Goal: Find specific page/section

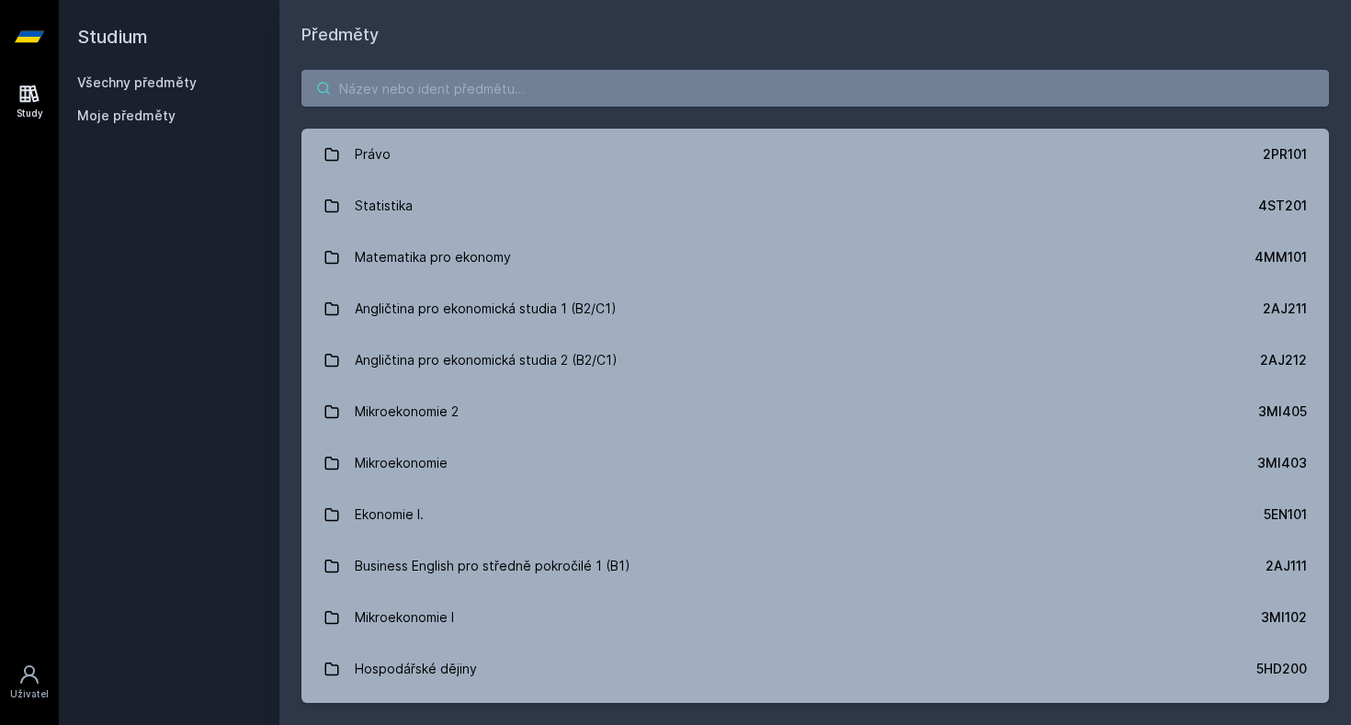
click at [477, 74] on input "search" at bounding box center [816, 88] width 1028 height 37
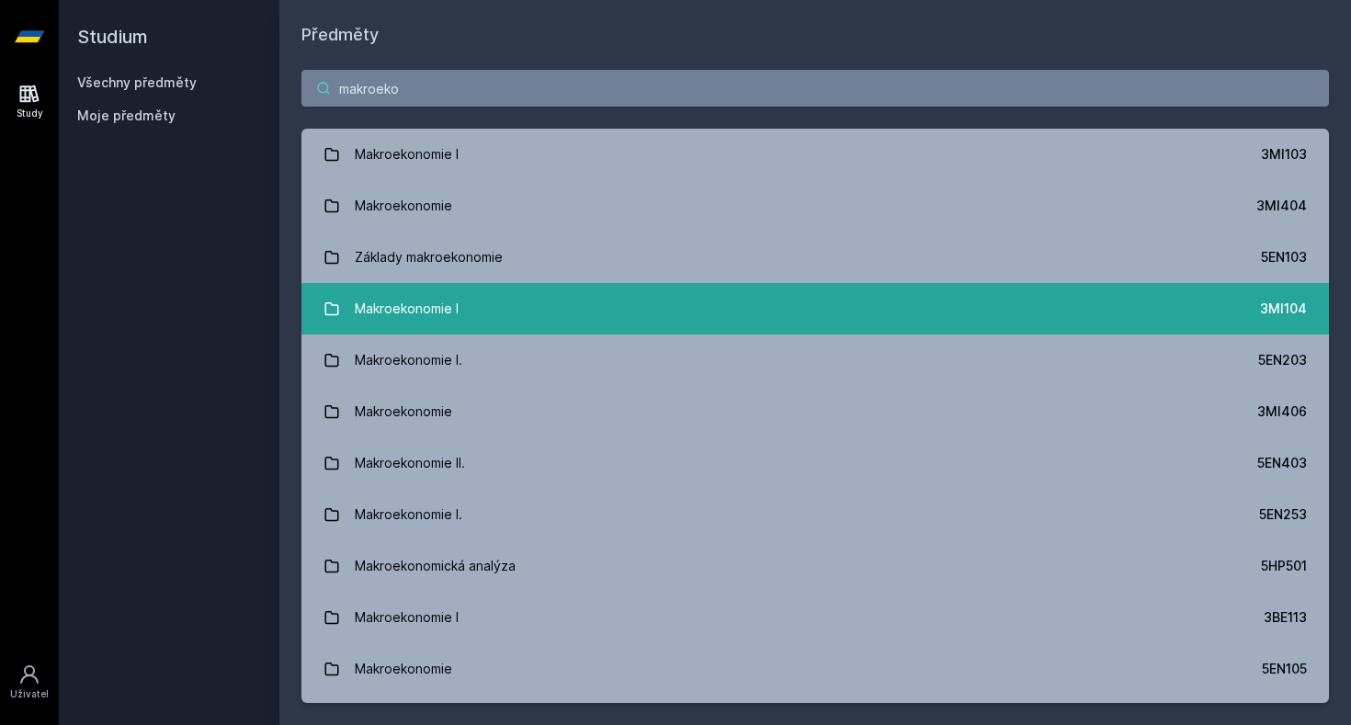
type input "makroeko"
click at [463, 312] on link "Makroekonomie I 3MI104" at bounding box center [816, 308] width 1028 height 51
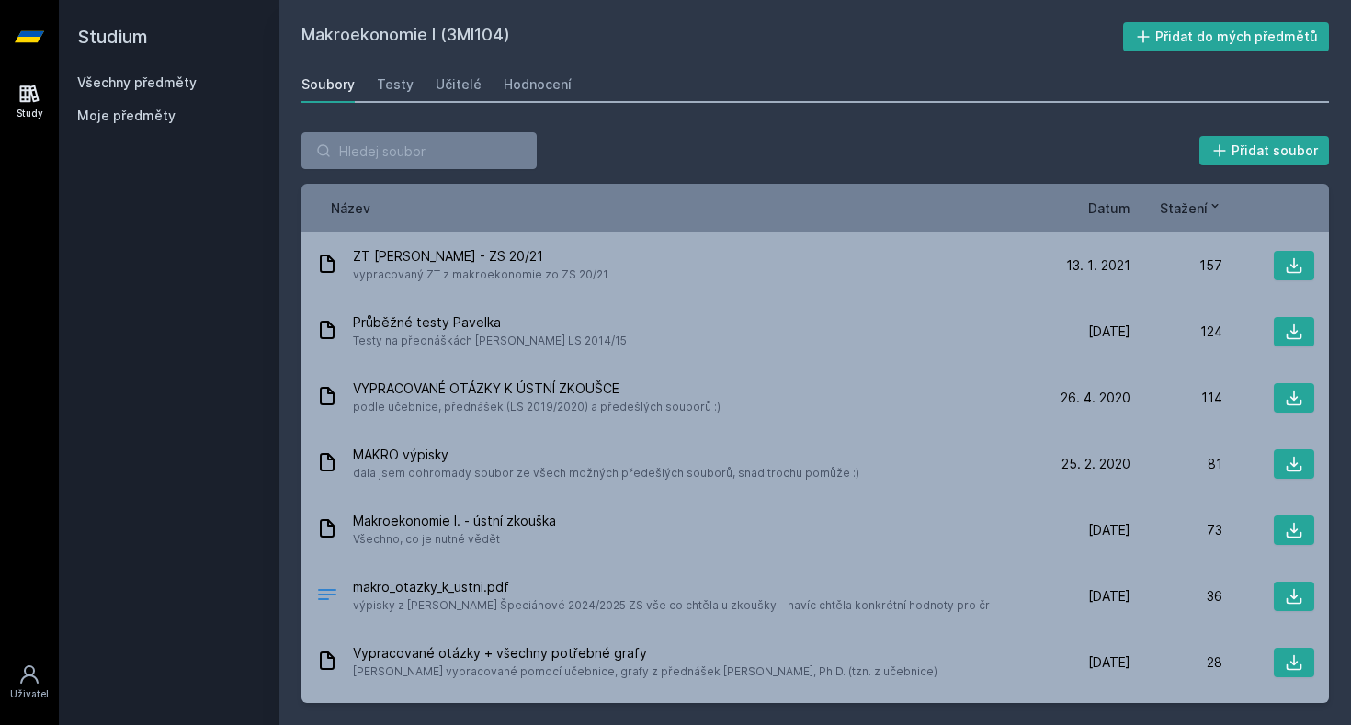
click at [1104, 214] on span "Datum" at bounding box center [1109, 208] width 42 height 19
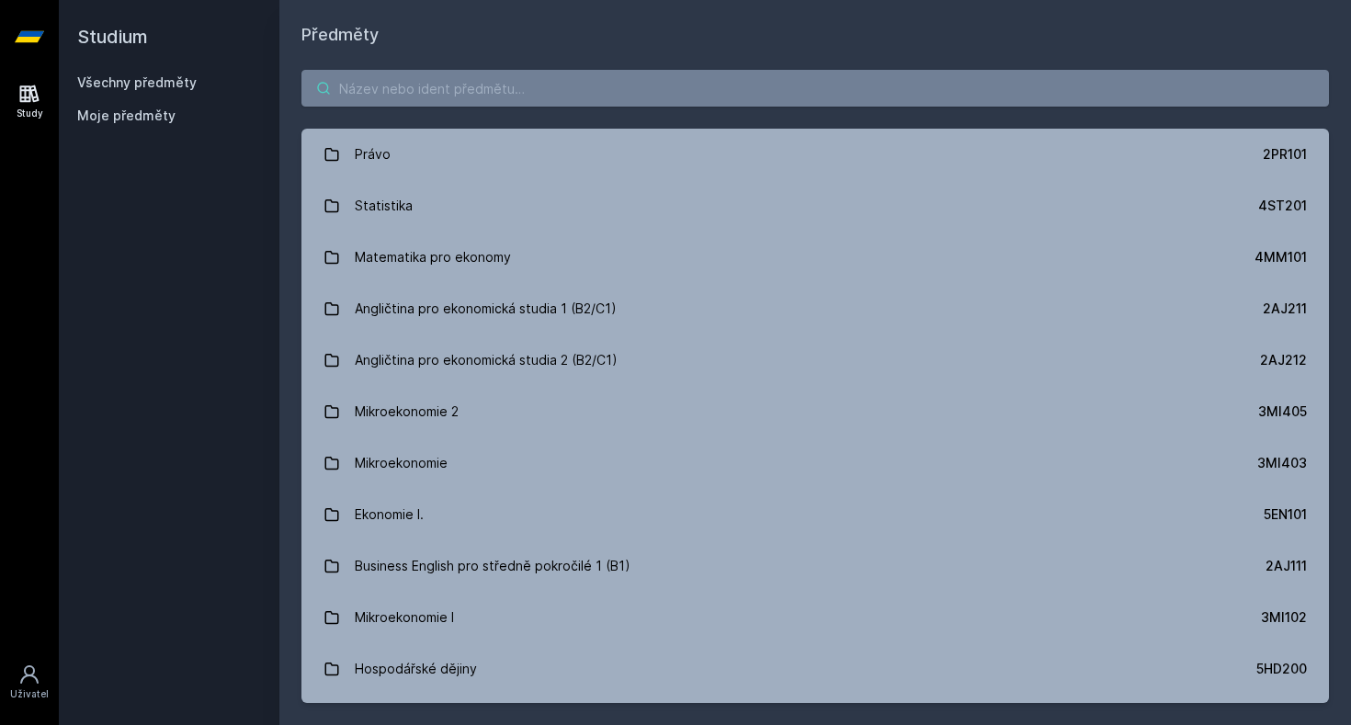
click at [437, 78] on input "search" at bounding box center [816, 88] width 1028 height 37
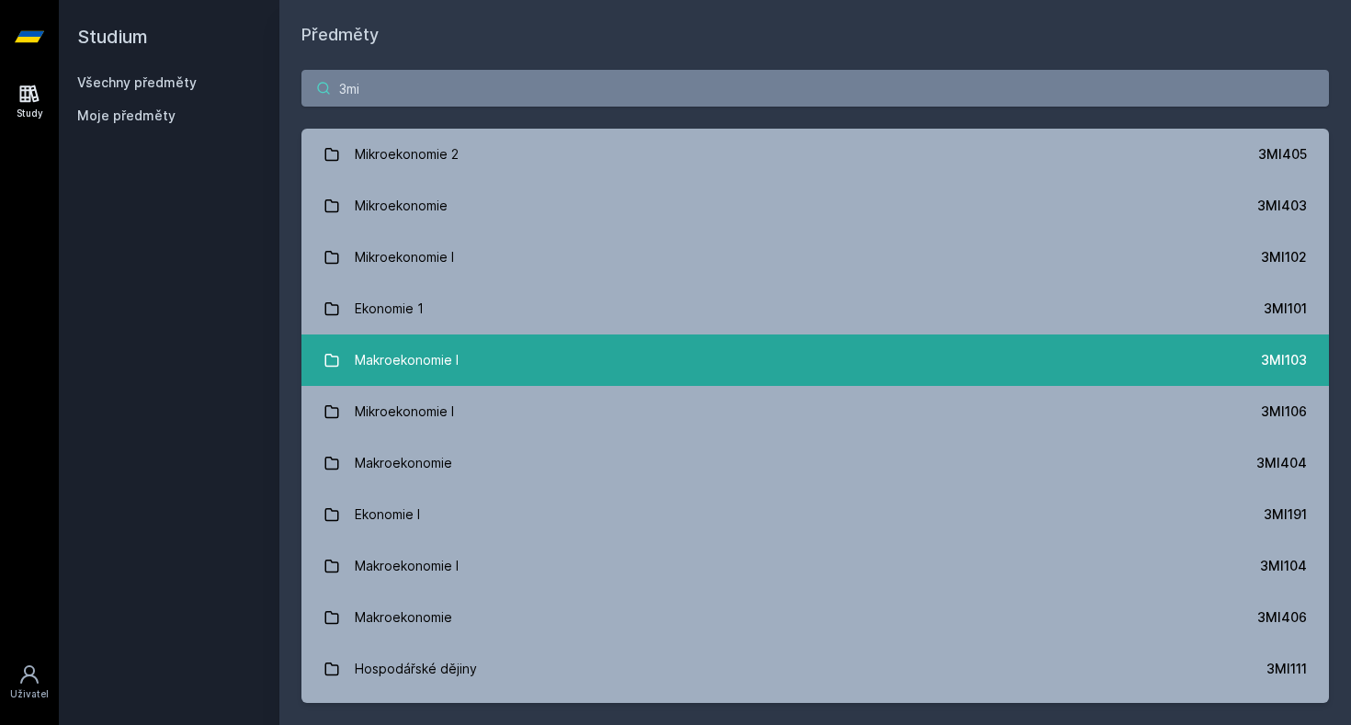
type input "3mi"
click at [586, 369] on link "Makroekonomie I 3MI103" at bounding box center [816, 360] width 1028 height 51
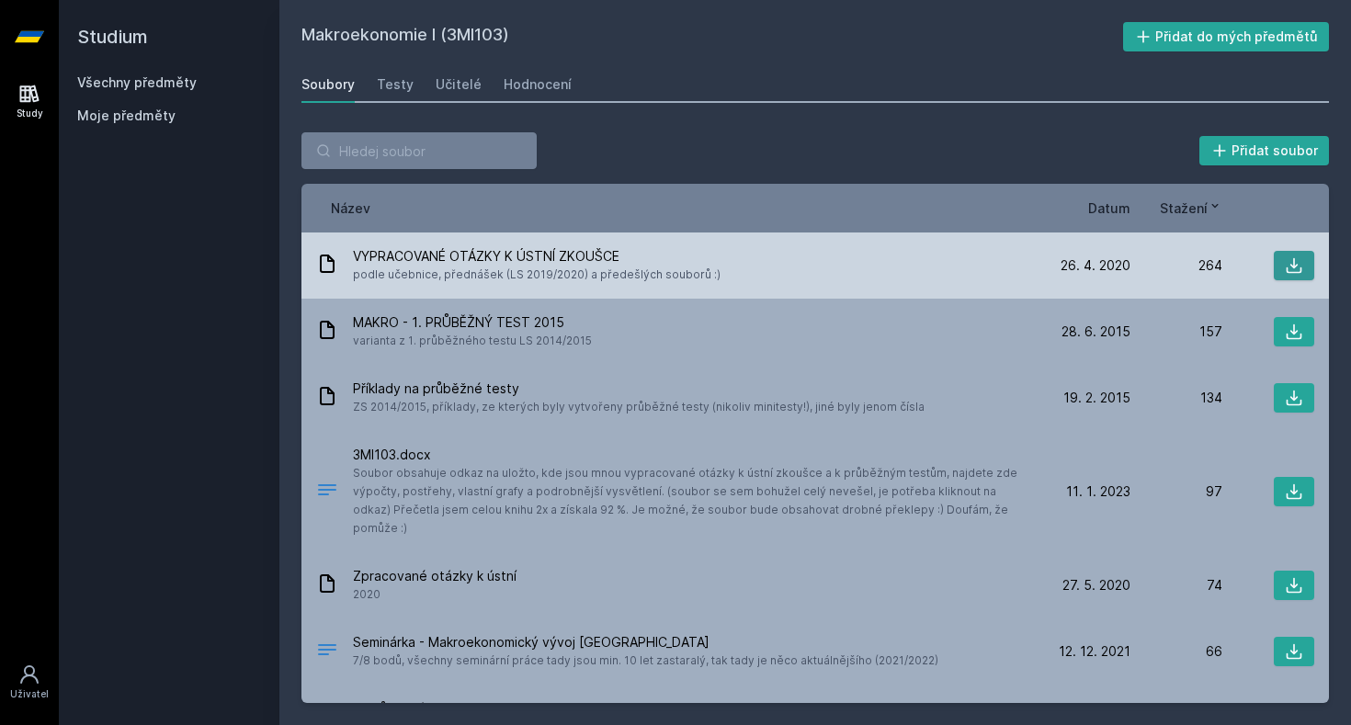
click at [1287, 261] on icon at bounding box center [1294, 265] width 18 height 18
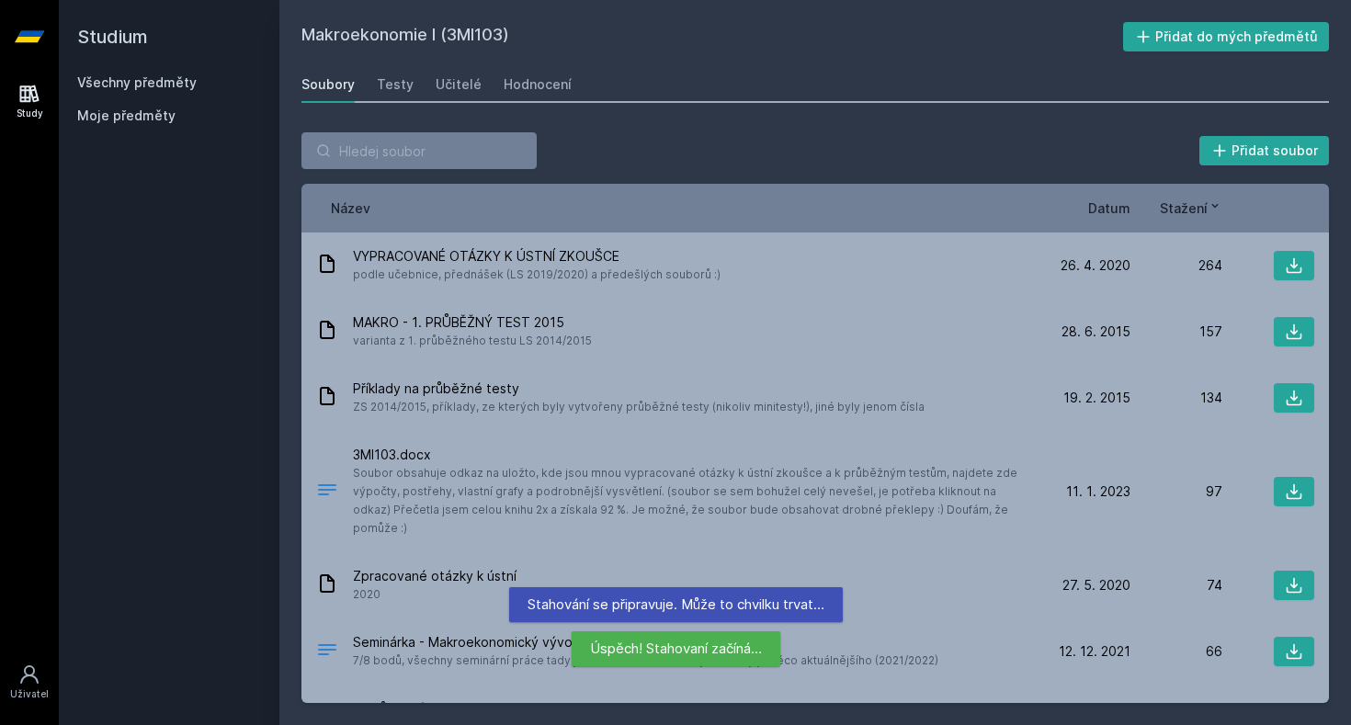
click at [988, 717] on div "Přidat soubor Řazení: Název Datum Stažení Název Datum Stažení VYPRACOVANÉ OTÁZK…" at bounding box center [815, 417] width 1072 height 615
